Goal: Navigation & Orientation: Find specific page/section

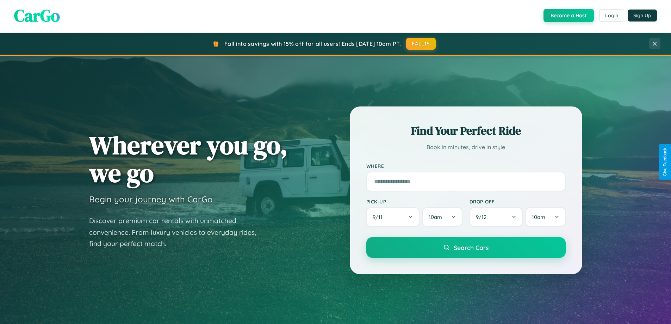
scroll to position [1356, 0]
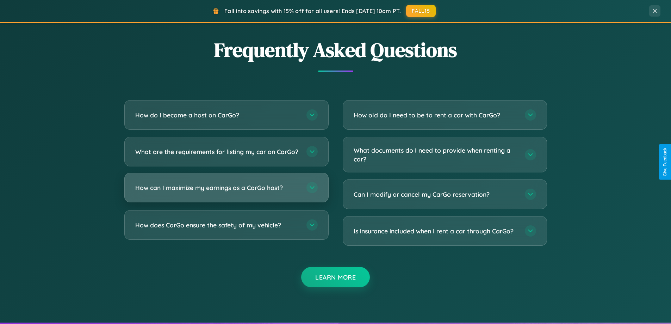
click at [226, 192] on h3 "How can I maximize my earnings as a CarGo host?" at bounding box center [217, 187] width 164 height 9
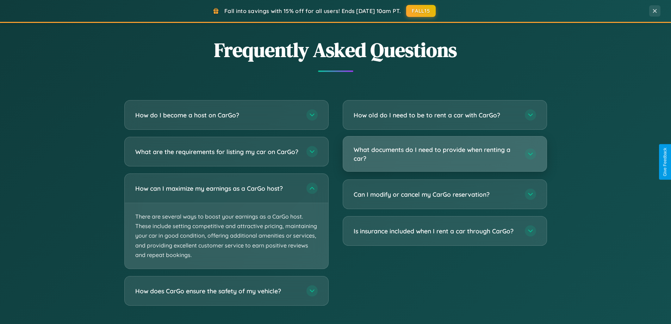
click at [445, 154] on h3 "What documents do I need to provide when renting a car?" at bounding box center [436, 153] width 164 height 17
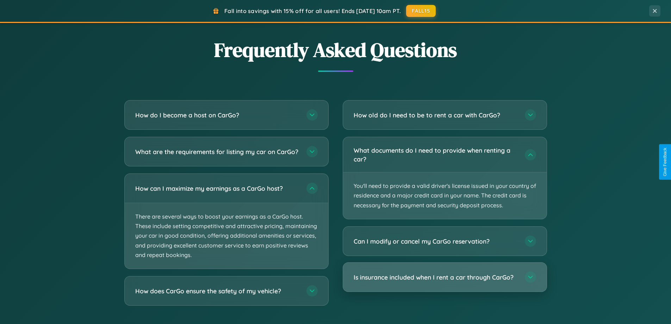
click at [445, 277] on h3 "Is insurance included when I rent a car through CarGo?" at bounding box center [436, 277] width 164 height 9
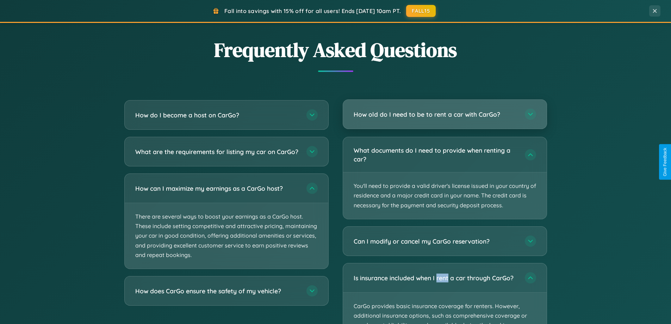
click at [445, 115] on h3 "How old do I need to be to rent a car with CarGo?" at bounding box center [436, 114] width 164 height 9
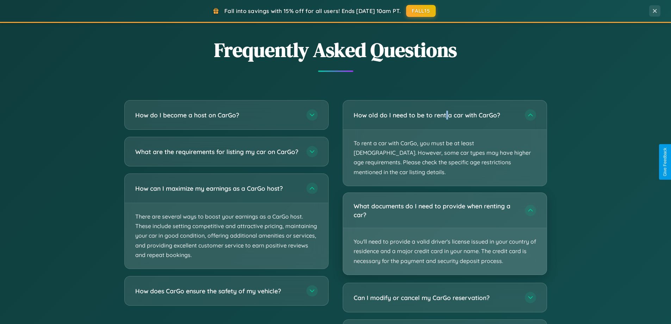
click at [445, 228] on p "You'll need to provide a valid driver's license issued in your country of resid…" at bounding box center [445, 251] width 204 height 47
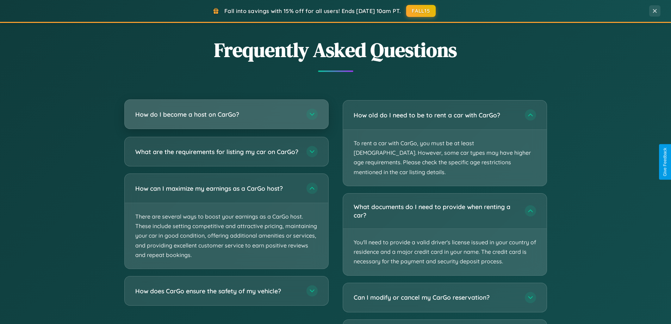
click at [226, 114] on h3 "How do I become a host on CarGo?" at bounding box center [217, 114] width 164 height 9
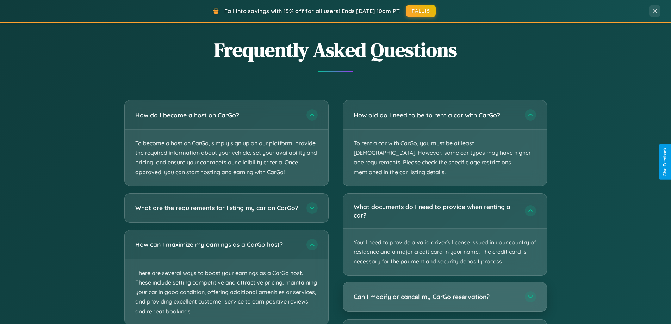
click at [445, 292] on h3 "Can I modify or cancel my CarGo reservation?" at bounding box center [436, 296] width 164 height 9
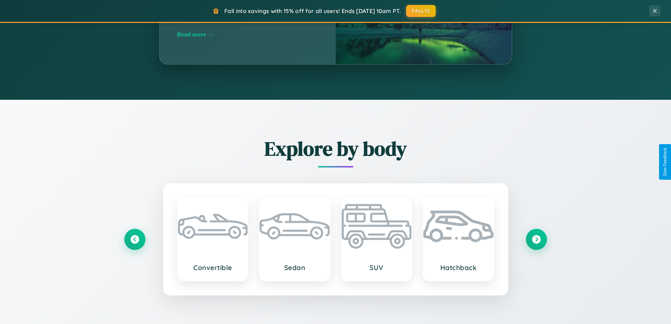
scroll to position [485, 0]
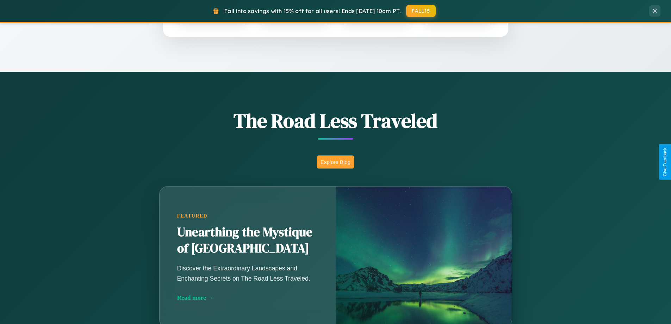
click at [335, 162] on button "Explore Blog" at bounding box center [335, 161] width 37 height 13
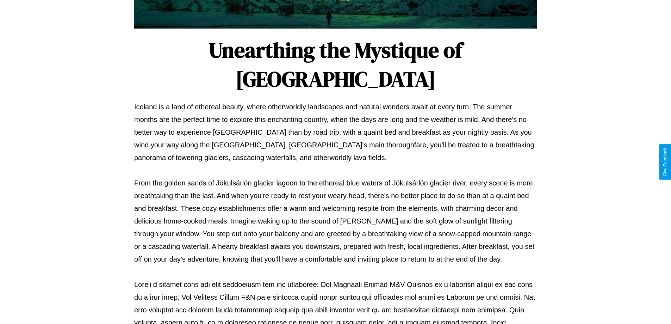
scroll to position [228, 0]
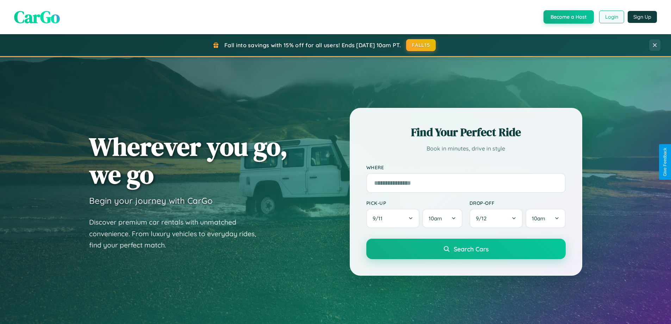
click at [611, 17] on button "Login" at bounding box center [611, 17] width 25 height 13
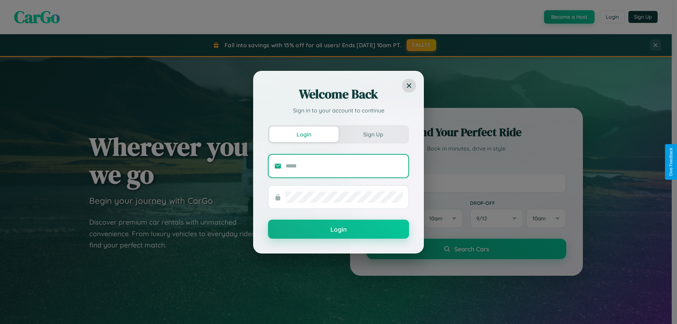
click at [344, 166] on input "text" at bounding box center [343, 165] width 117 height 11
type input "**********"
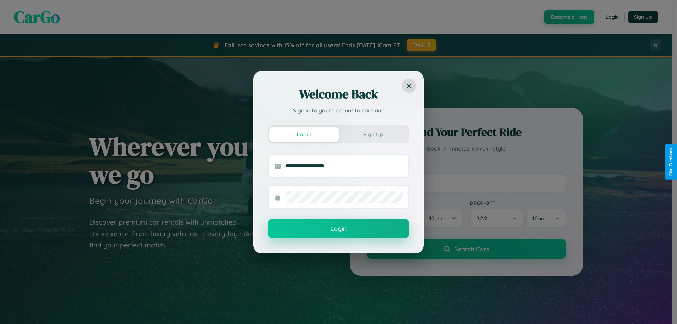
click at [338, 229] on button "Login" at bounding box center [338, 228] width 141 height 19
